Goal: Task Accomplishment & Management: Manage account settings

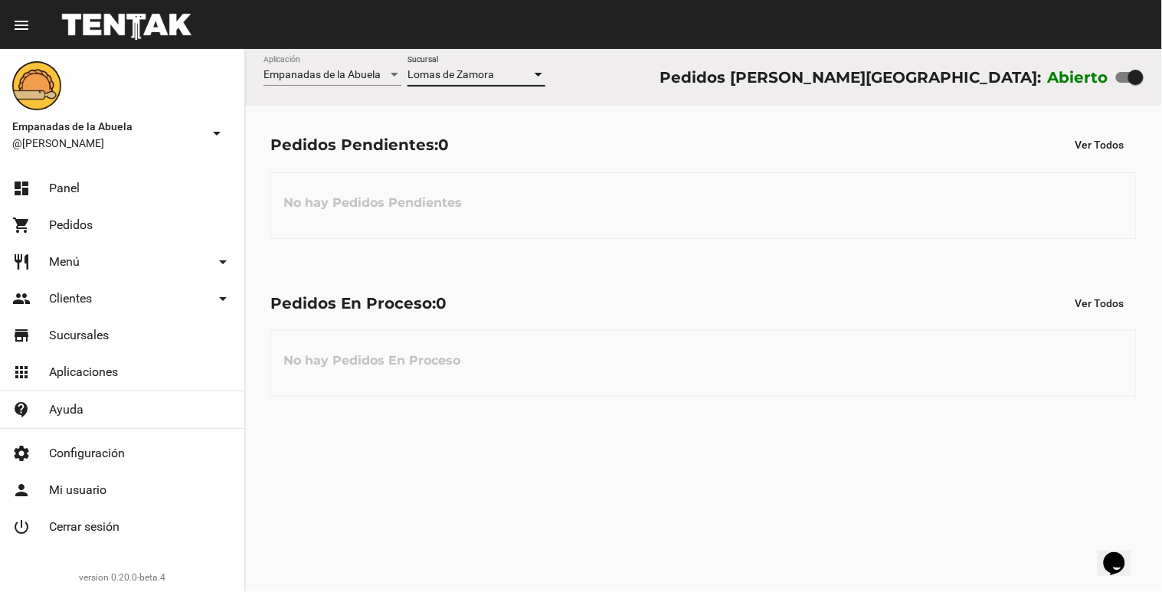
click at [646, 590] on div "Empanadas de la Abuela Aplicación [PERSON_NAME] Sucursal Pedidos [PERSON_NAME][…" at bounding box center [703, 320] width 917 height 543
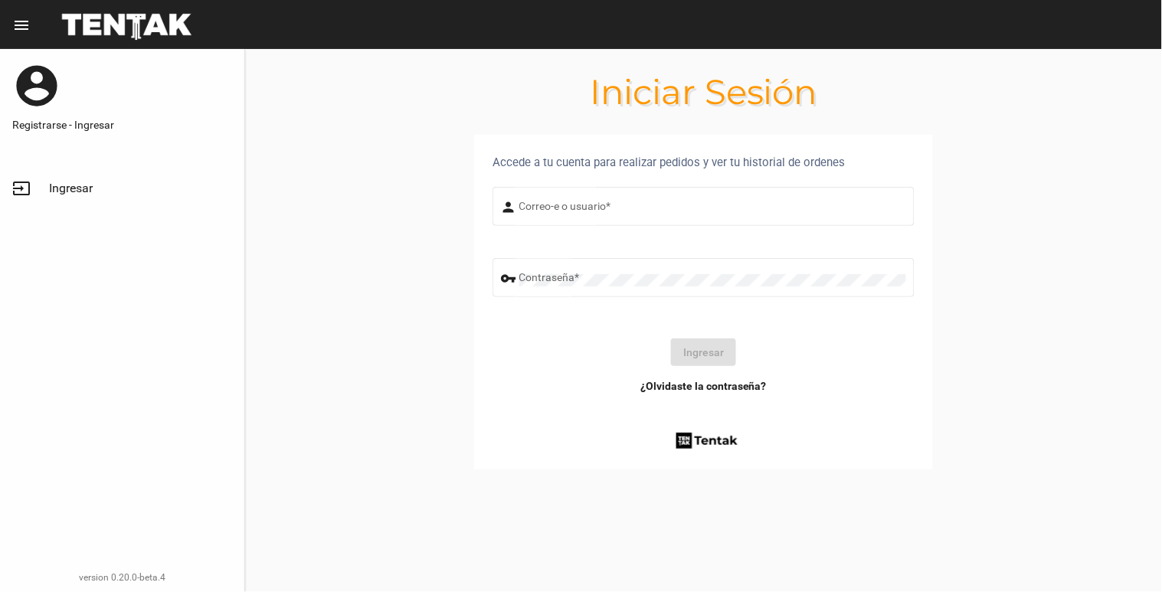
type input "[EMAIL_ADDRESS][DOMAIN_NAME]"
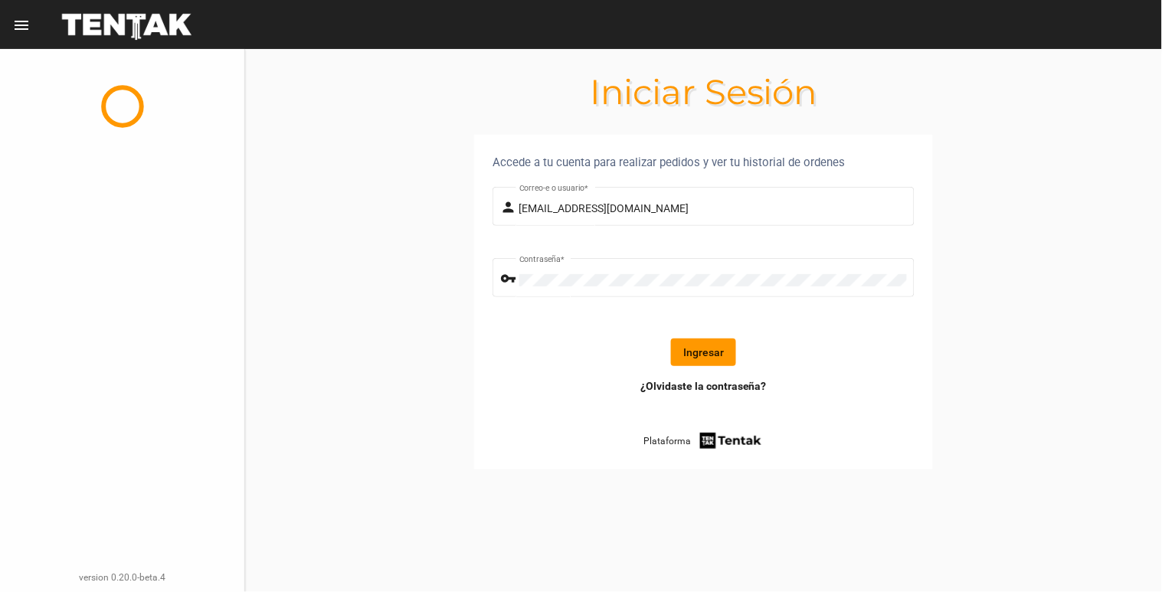
click at [691, 353] on button "Ingresar" at bounding box center [703, 352] width 65 height 28
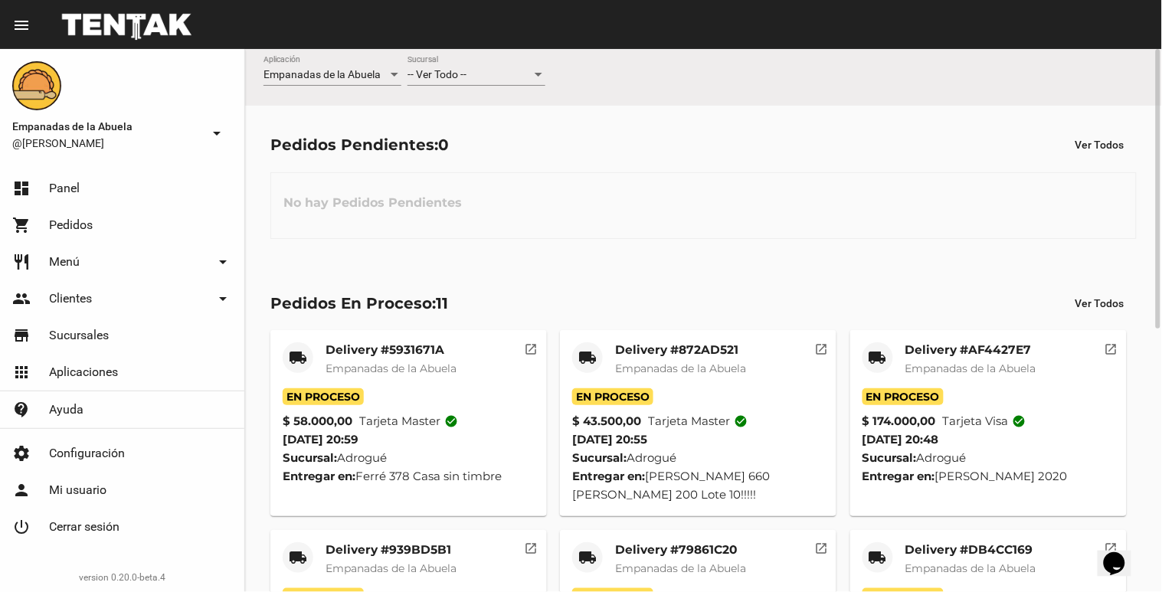
click at [448, 82] on div "-- Ver Todo -- Sucursal" at bounding box center [476, 71] width 138 height 30
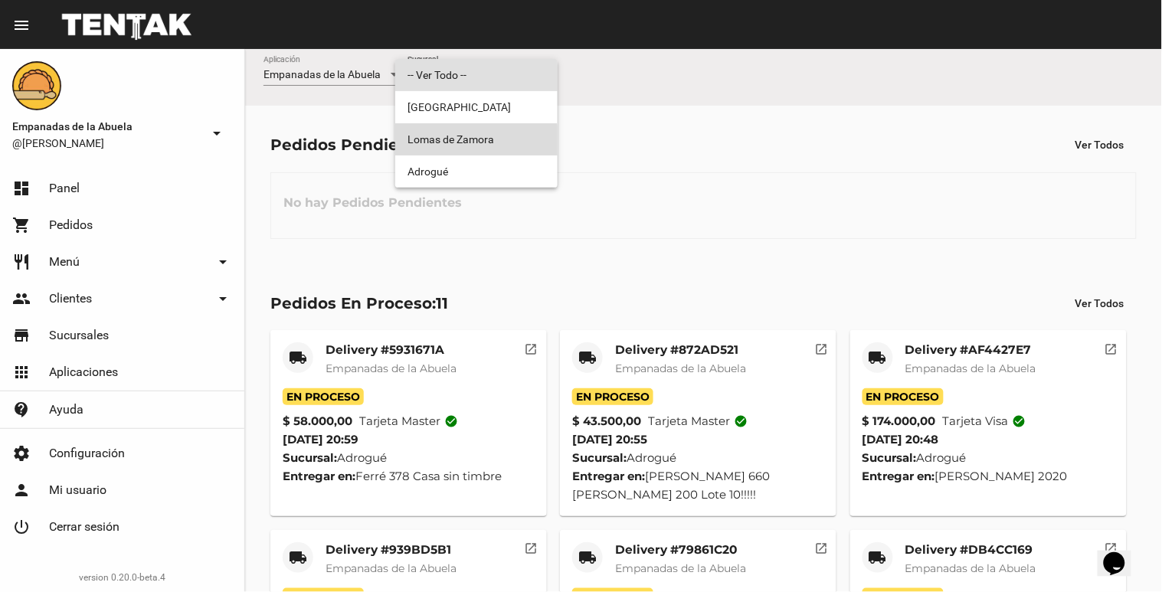
click at [403, 152] on mat-option "Lomas de Zamora" at bounding box center [476, 139] width 162 height 32
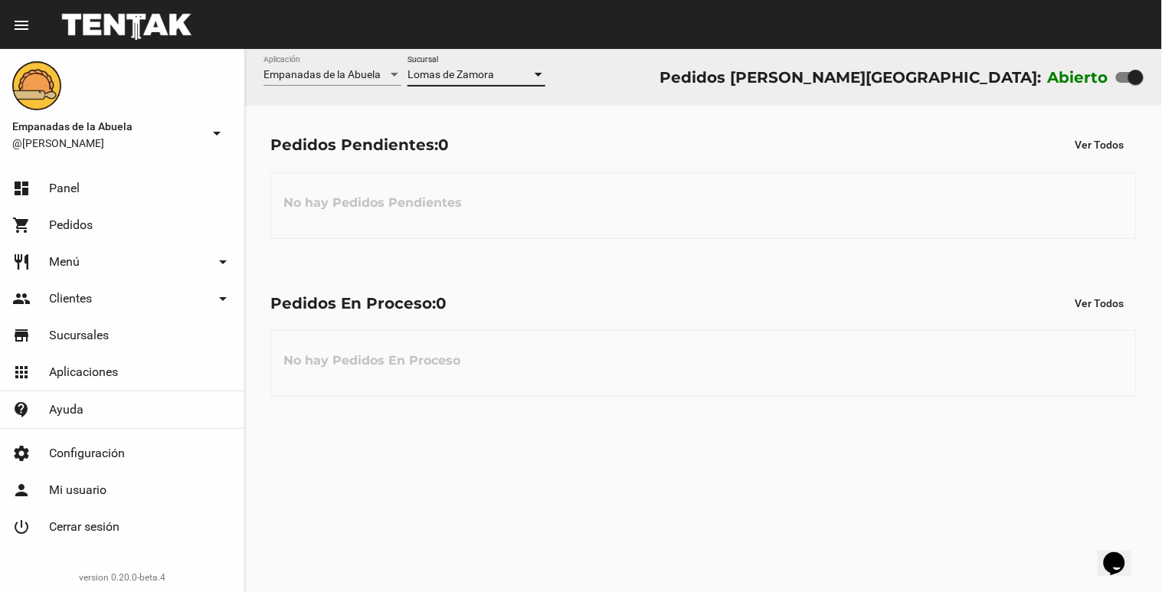
click at [495, 79] on div "Lomas de Zamora" at bounding box center [469, 75] width 124 height 12
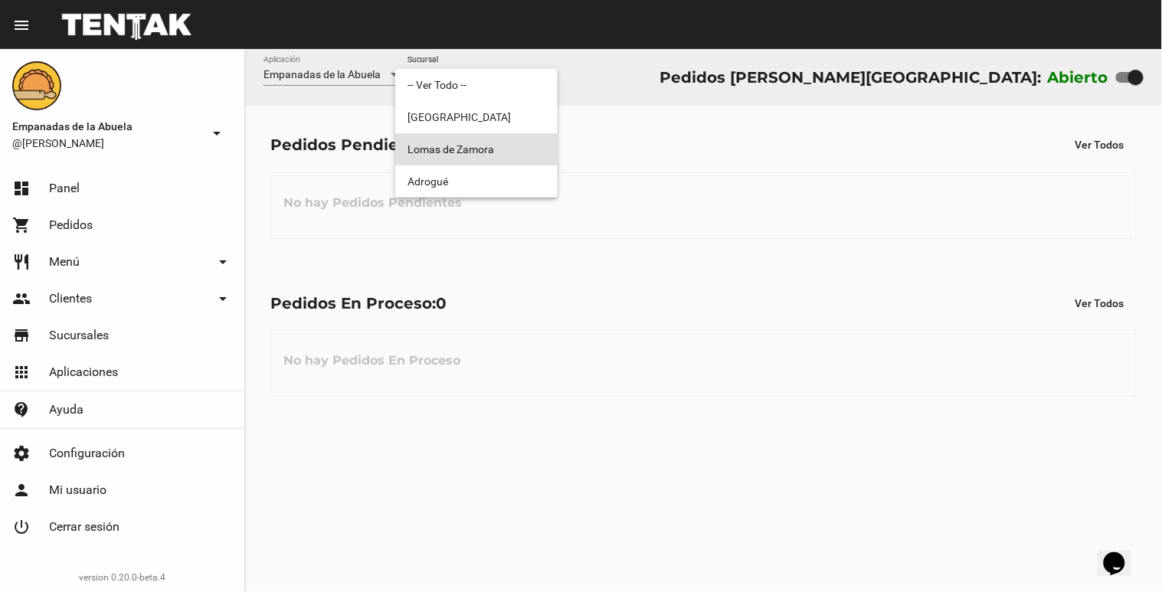
click at [456, 146] on span "Lomas de Zamora" at bounding box center [476, 149] width 138 height 32
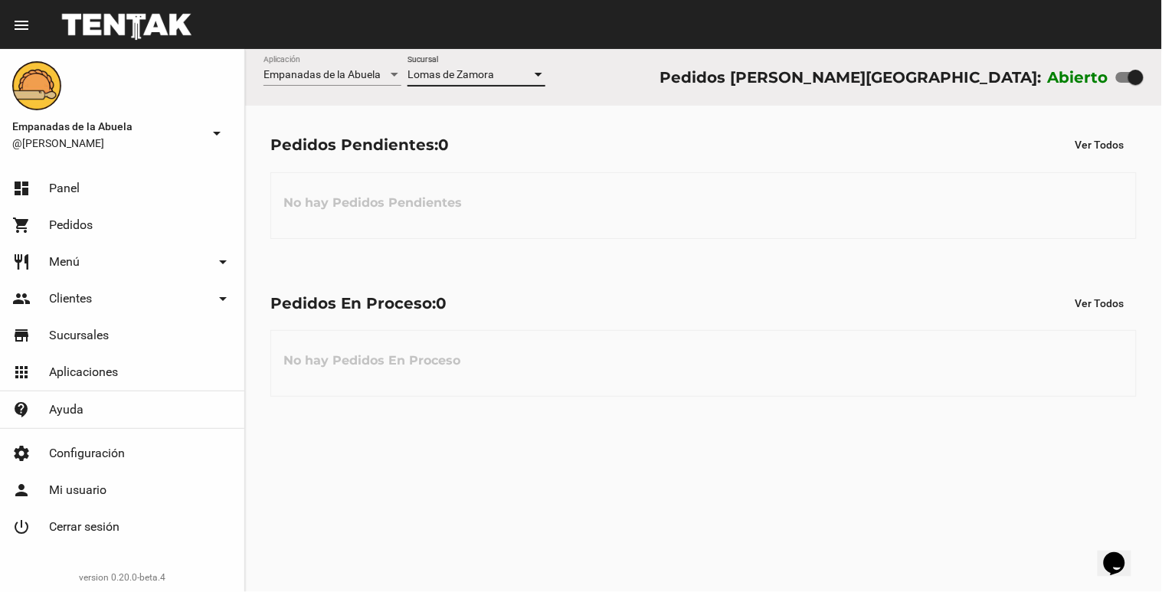
click at [479, 80] on span "Lomas de Zamora" at bounding box center [450, 74] width 87 height 12
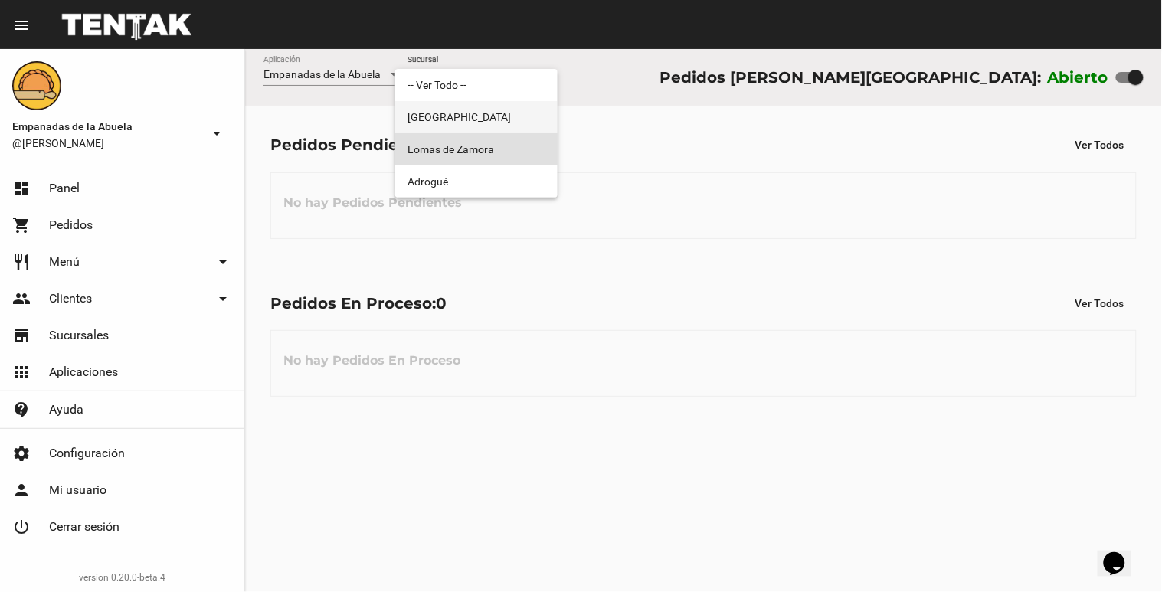
click at [452, 111] on span "[GEOGRAPHIC_DATA]" at bounding box center [476, 117] width 138 height 32
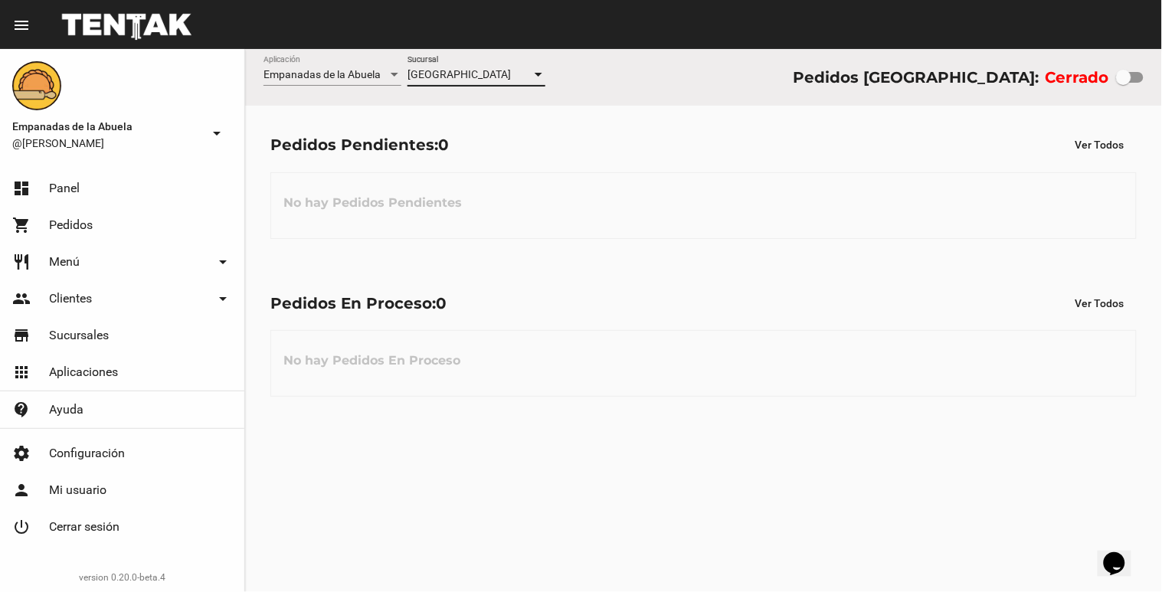
click at [467, 79] on span "[GEOGRAPHIC_DATA]" at bounding box center [458, 74] width 103 height 12
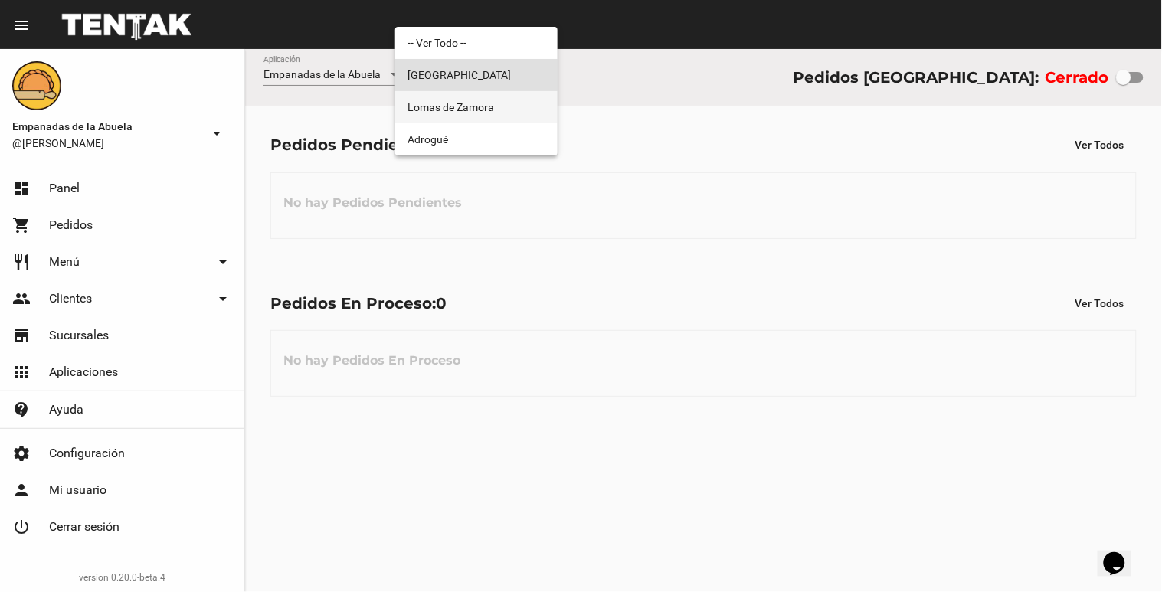
click at [453, 101] on span "Lomas de Zamora" at bounding box center [476, 107] width 138 height 32
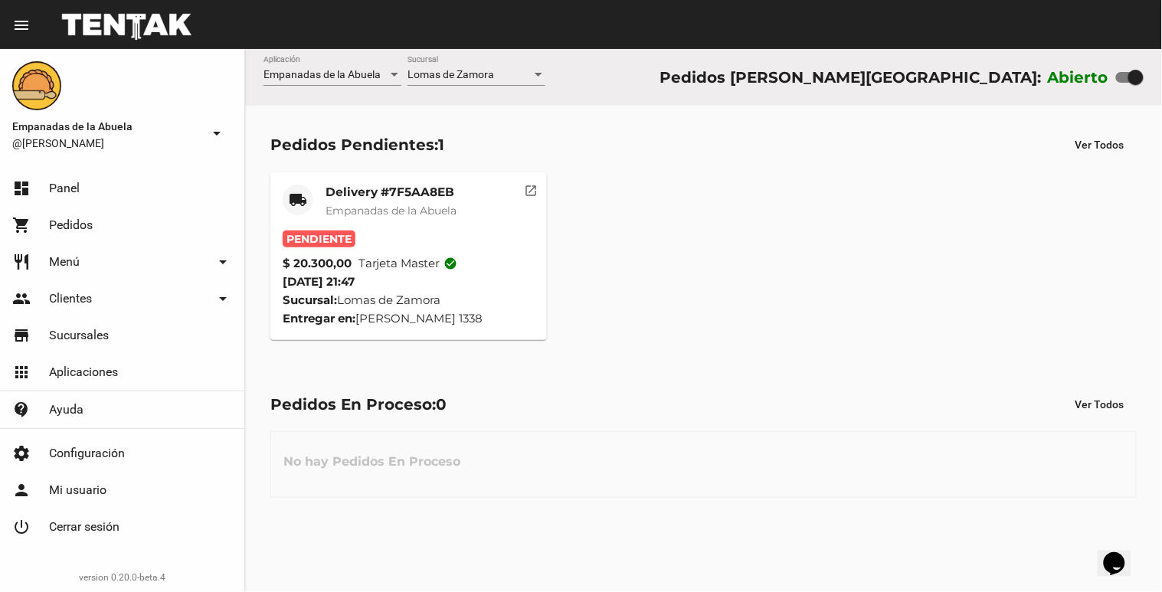
click at [415, 193] on mat-card-title "Delivery #7F5AA8EB" at bounding box center [390, 192] width 131 height 15
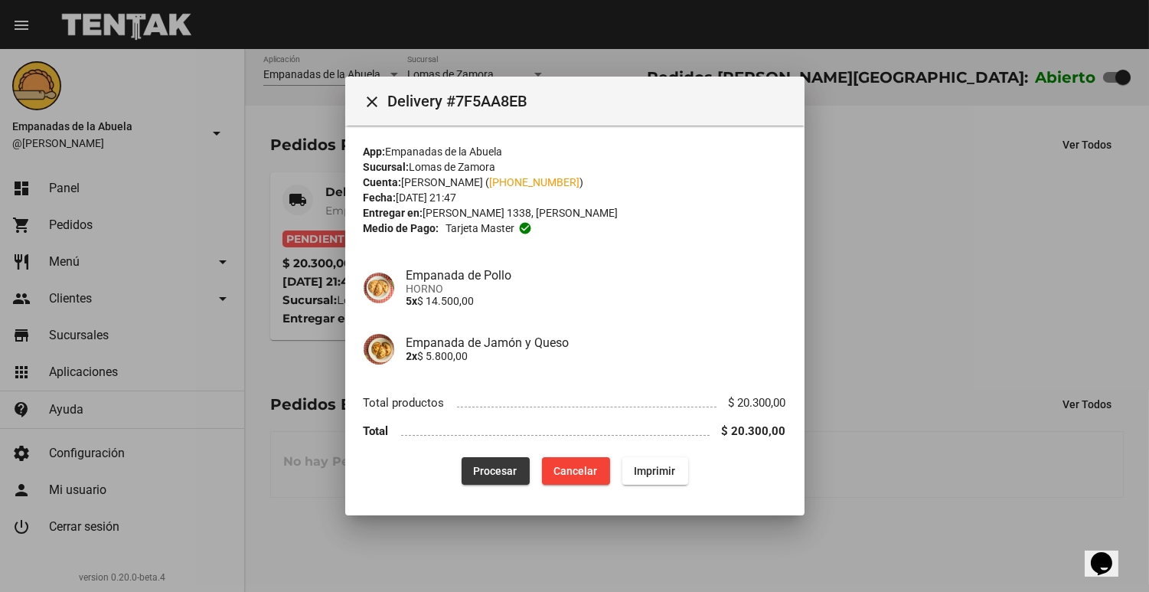
click at [479, 459] on button "Procesar" at bounding box center [496, 471] width 68 height 28
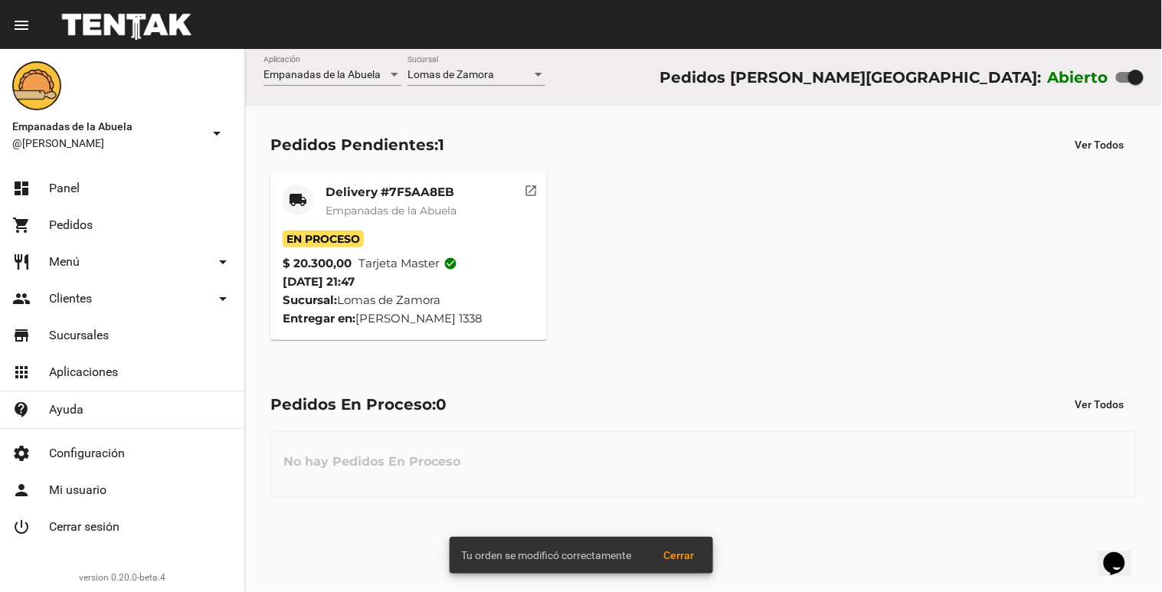
click at [349, 190] on mat-card-title "Delivery #7F5AA8EB" at bounding box center [390, 192] width 131 height 15
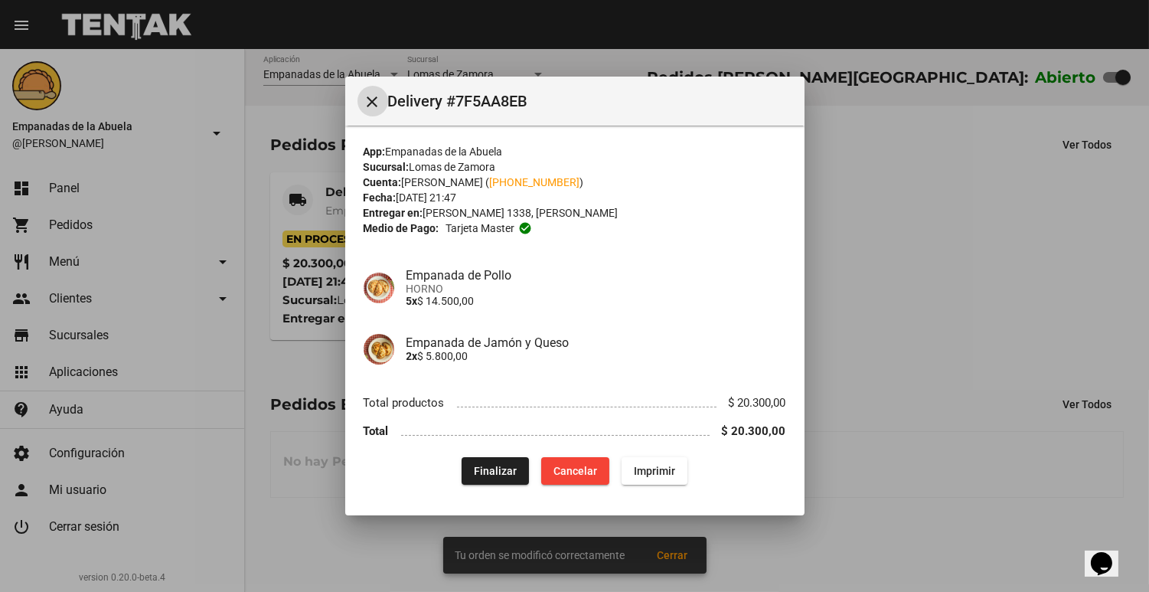
click at [643, 469] on span "Imprimir" at bounding box center [654, 471] width 41 height 12
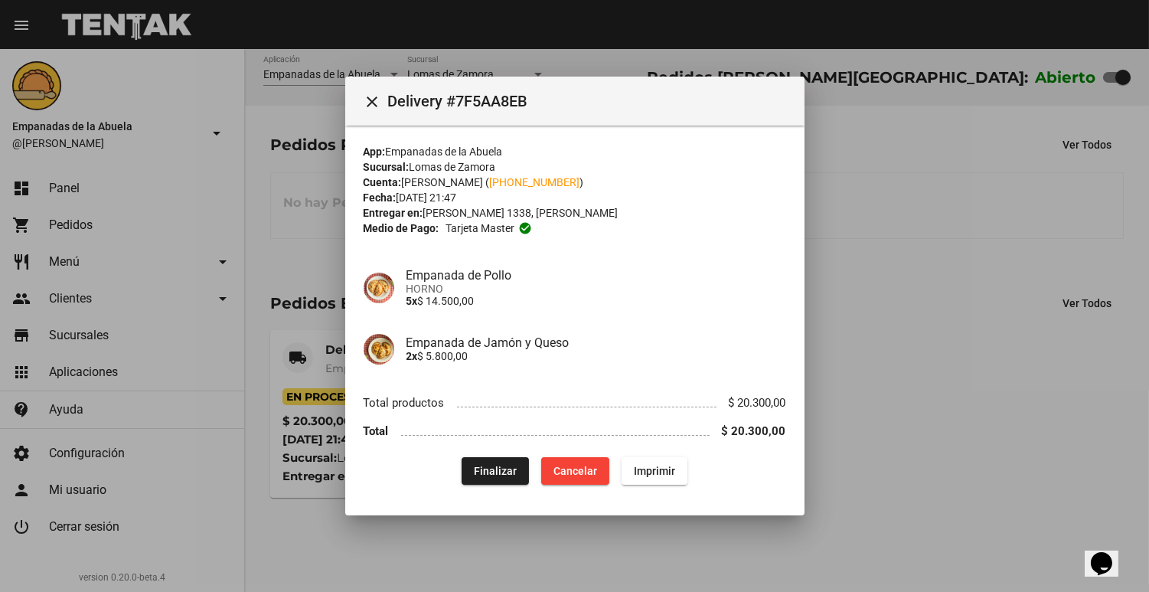
drag, startPoint x: 793, startPoint y: 507, endPoint x: 944, endPoint y: 575, distance: 165.5
click at [828, 509] on div "close Delivery #7F5AA8EB App: Empanadas de la Abuela Sucursal: [PERSON_NAME] Cu…" at bounding box center [574, 296] width 1149 height 592
click at [779, 561] on div at bounding box center [574, 296] width 1149 height 592
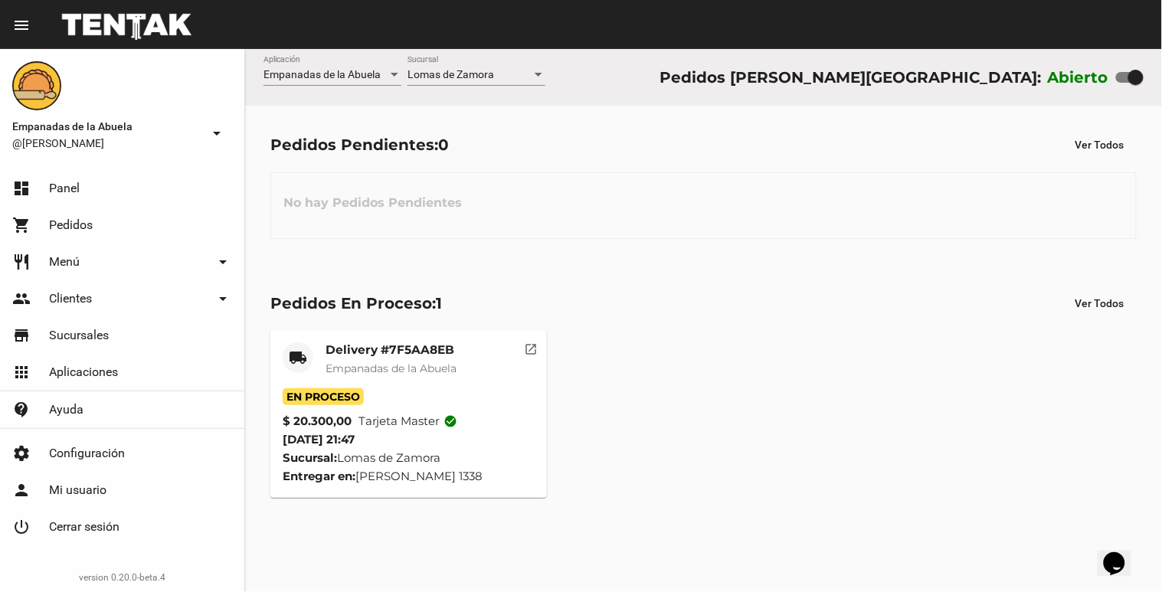
click at [1108, 77] on label "Abierto" at bounding box center [1078, 77] width 61 height 25
click at [1119, 77] on div at bounding box center [1130, 77] width 28 height 11
click at [1123, 83] on input "checkbox" at bounding box center [1123, 83] width 1 height 1
checkbox input "false"
